Goal: Task Accomplishment & Management: Use online tool/utility

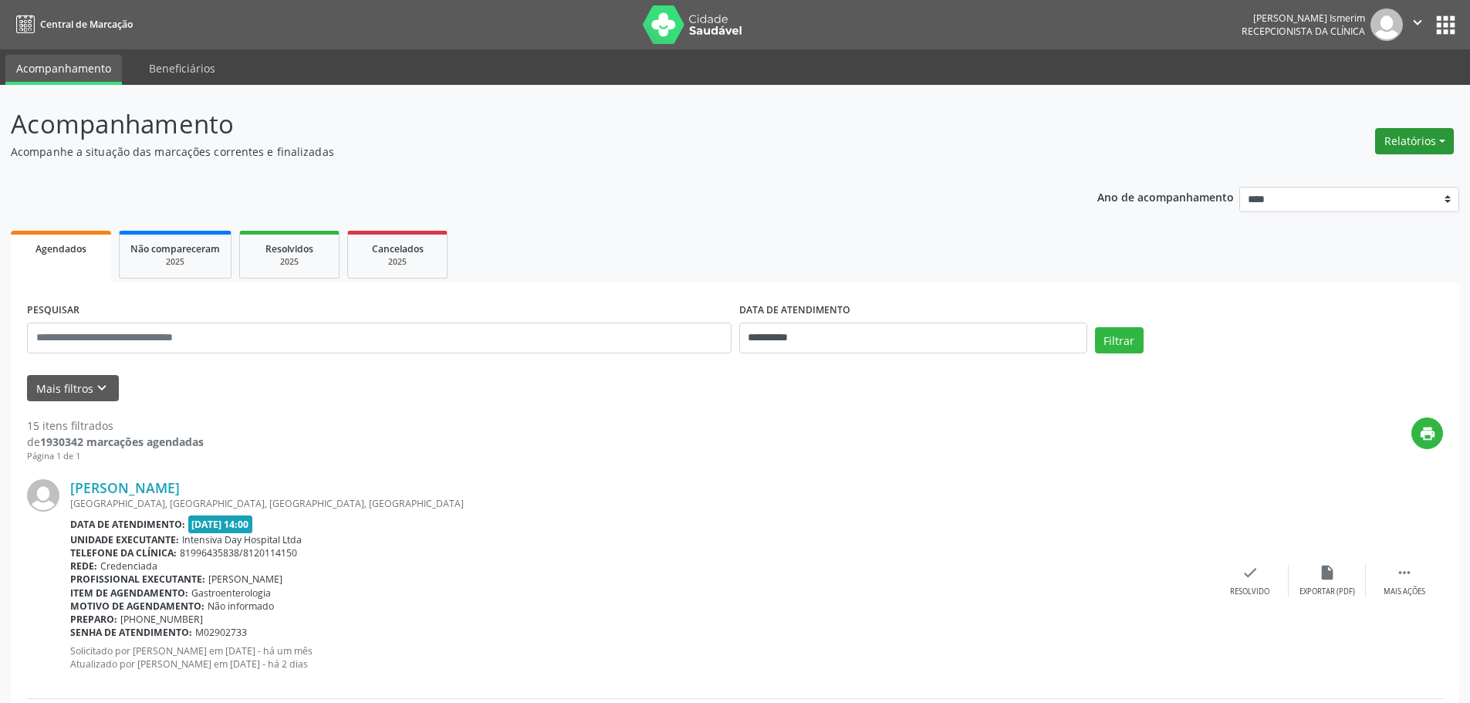
click at [1439, 144] on button "Relatórios" at bounding box center [1415, 141] width 79 height 26
click at [1342, 171] on link "Agendamentos" at bounding box center [1372, 175] width 166 height 22
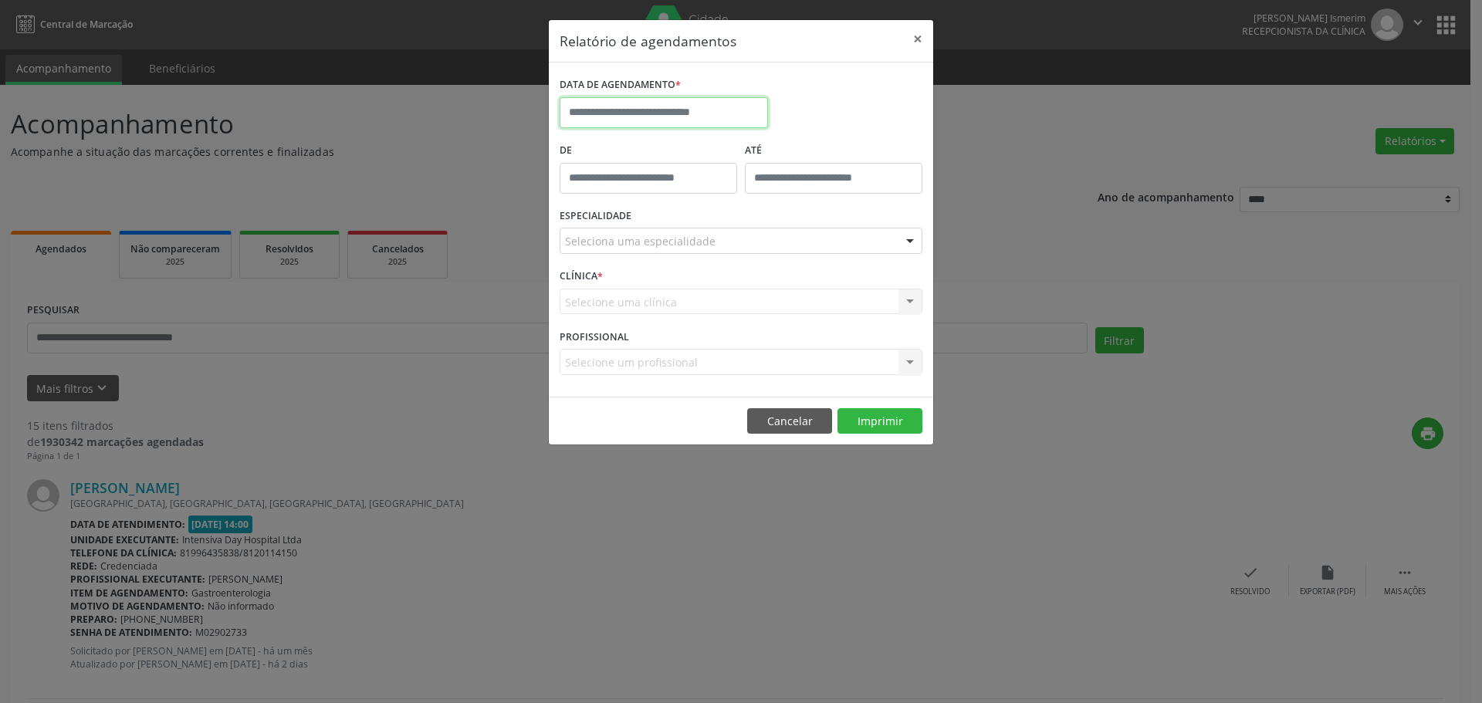
click at [715, 112] on input "text" at bounding box center [664, 112] width 208 height 31
click at [636, 316] on span "30" at bounding box center [644, 317] width 30 height 30
type input "**********"
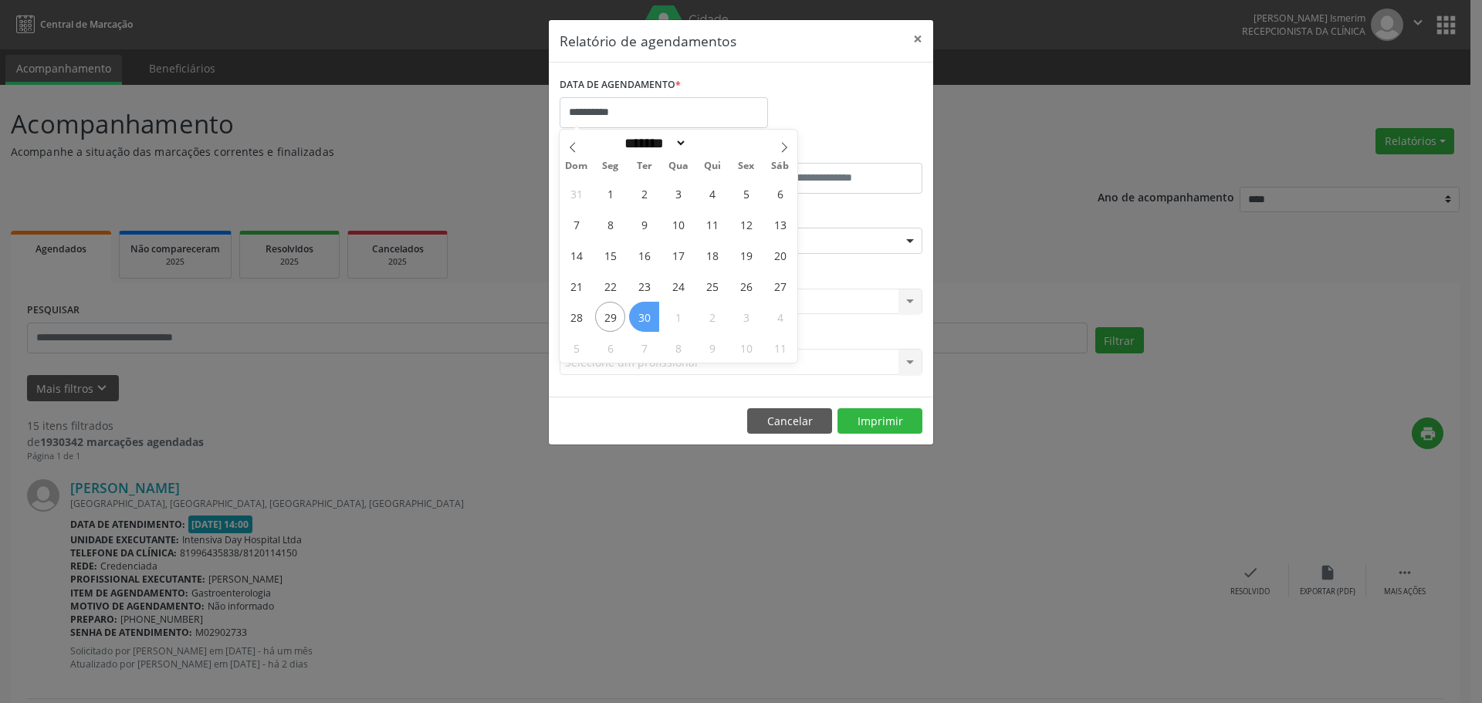
click at [636, 316] on span "30" at bounding box center [644, 317] width 30 height 30
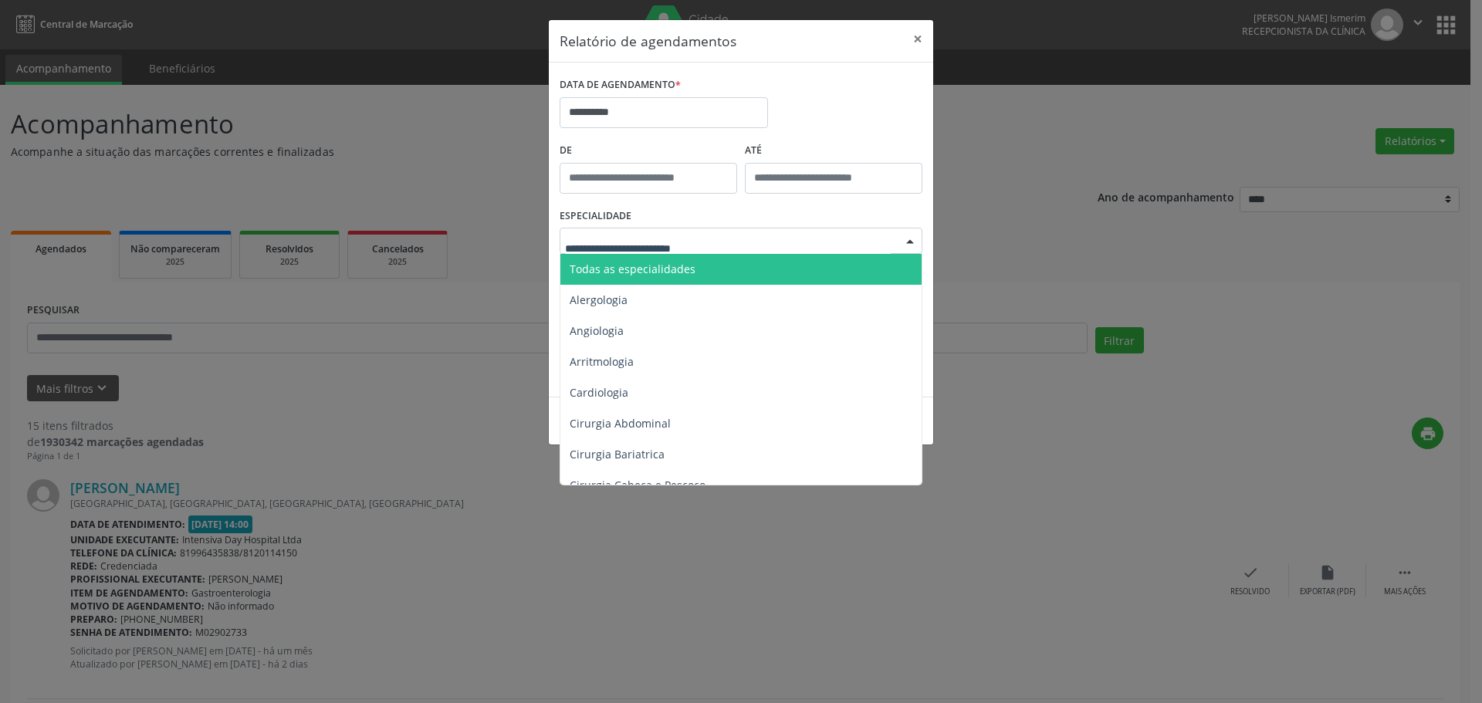
click at [685, 272] on span "Todas as especialidades" at bounding box center [633, 269] width 126 height 15
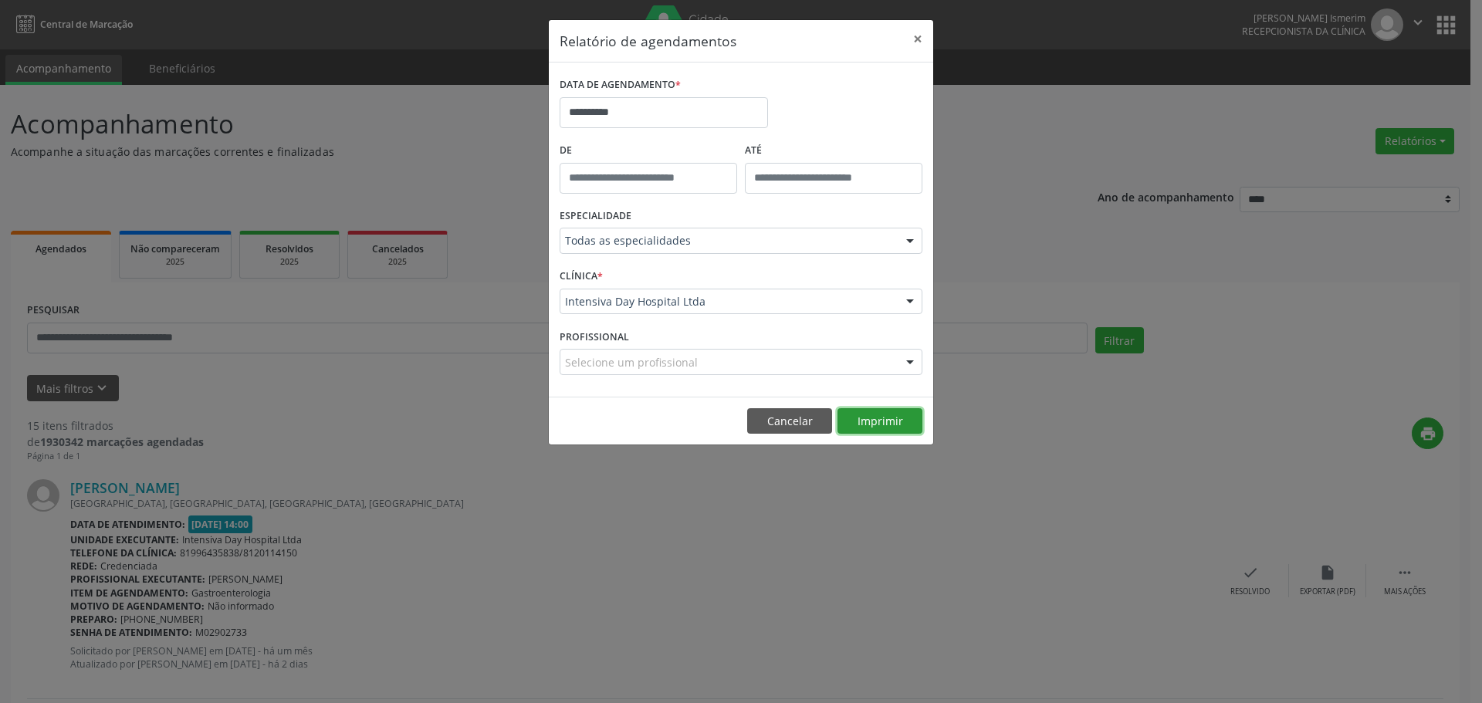
click at [898, 421] on button "Imprimir" at bounding box center [880, 421] width 85 height 26
click at [920, 38] on button "×" at bounding box center [917, 39] width 31 height 38
